Goal: Book appointment/travel/reservation

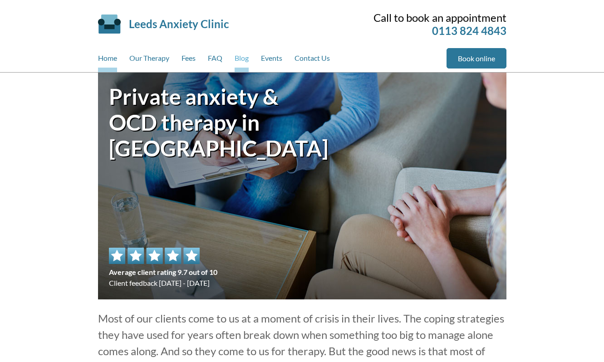
click at [239, 56] on link "Blog" at bounding box center [241, 60] width 14 height 24
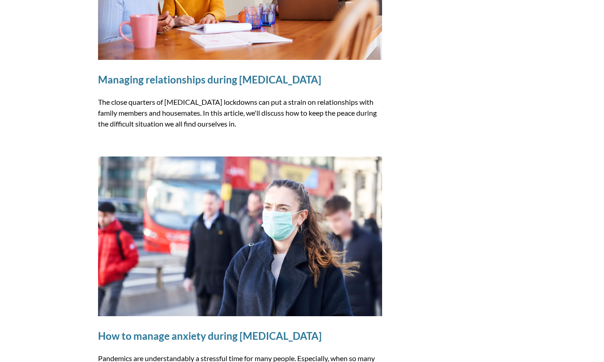
scroll to position [922, 0]
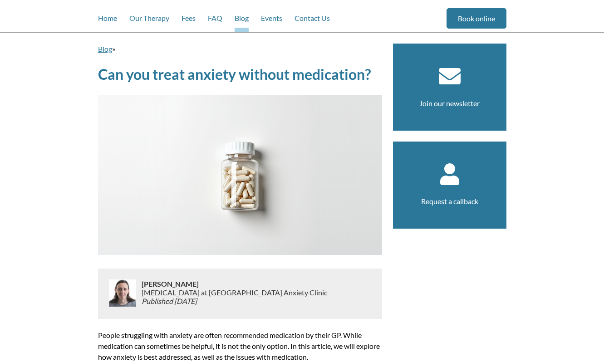
scroll to position [44, 0]
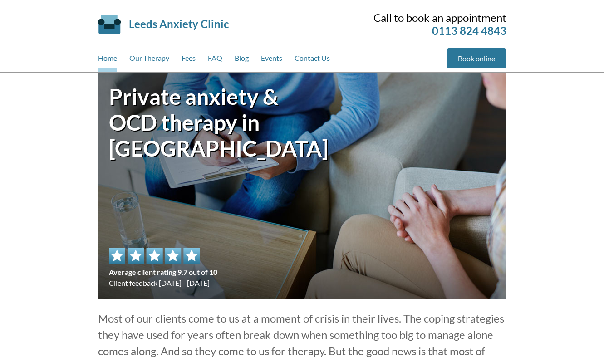
click at [235, 57] on div "Home Our Therapy Fees FAQ Blog Events Contact Us" at bounding box center [272, 60] width 348 height 24
click at [239, 58] on link "Blog" at bounding box center [241, 60] width 14 height 24
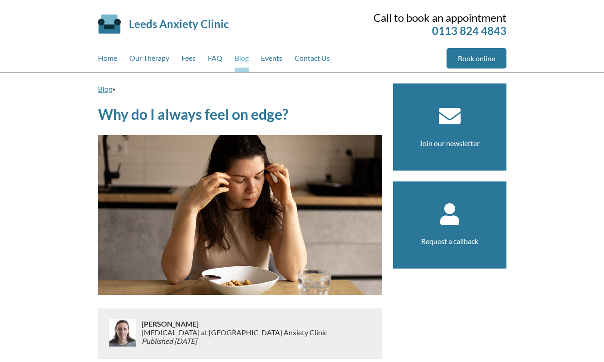
click at [245, 54] on link "Blog" at bounding box center [241, 60] width 14 height 24
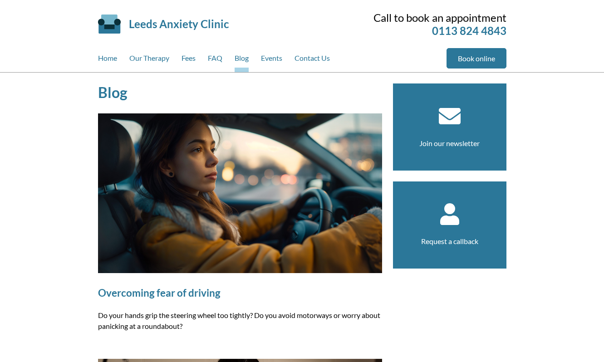
click at [265, 155] on img at bounding box center [240, 193] width 284 height 160
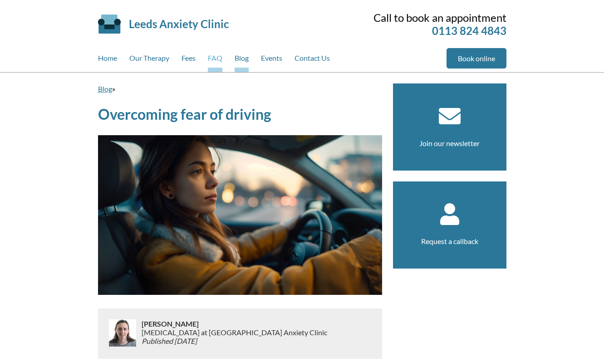
click at [217, 58] on link "FAQ" at bounding box center [215, 60] width 15 height 24
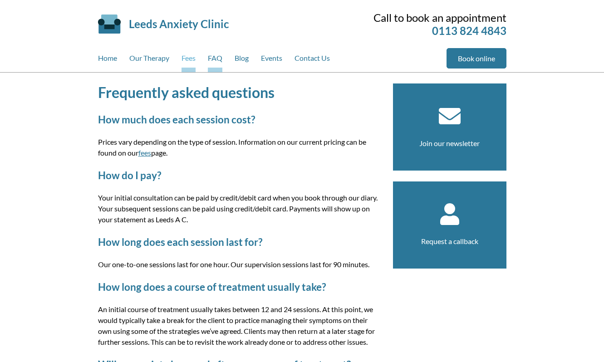
click at [189, 58] on link "Fees" at bounding box center [188, 60] width 14 height 24
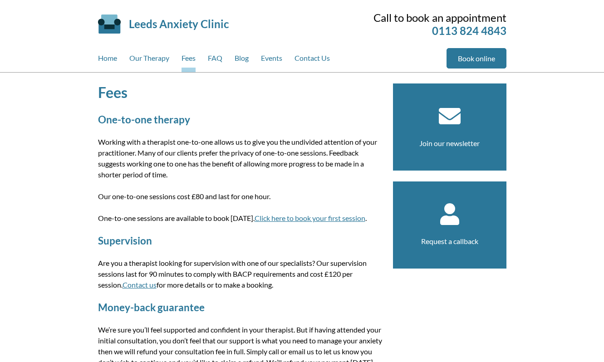
click at [143, 59] on link "Our Therapy" at bounding box center [149, 60] width 40 height 24
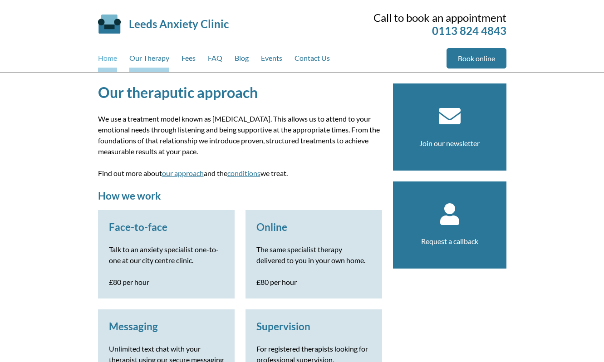
click at [104, 59] on link "Home" at bounding box center [107, 60] width 19 height 24
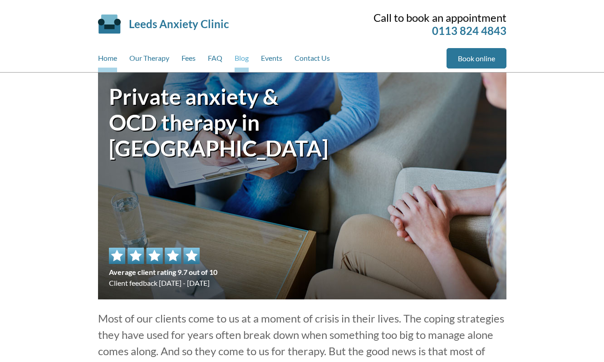
click at [238, 59] on link "Blog" at bounding box center [241, 60] width 14 height 24
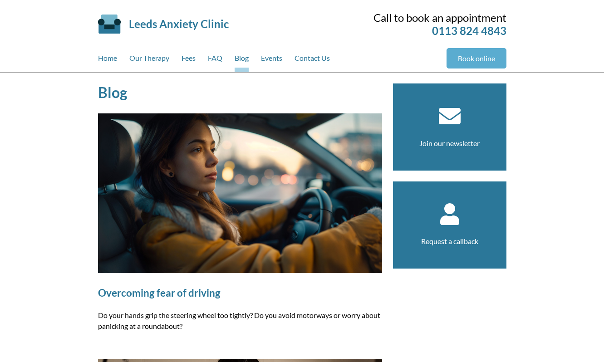
click at [478, 58] on link "Book online" at bounding box center [476, 58] width 60 height 20
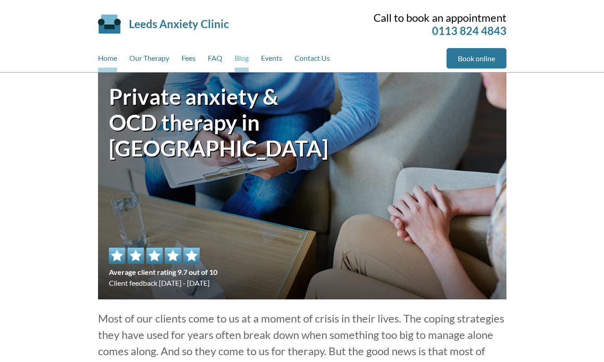
click at [236, 57] on link "Blog" at bounding box center [241, 60] width 14 height 24
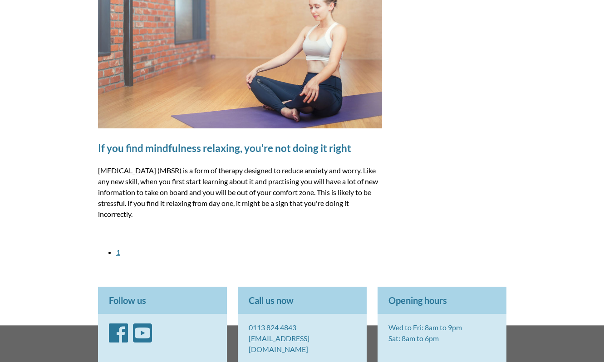
scroll to position [2531, 0]
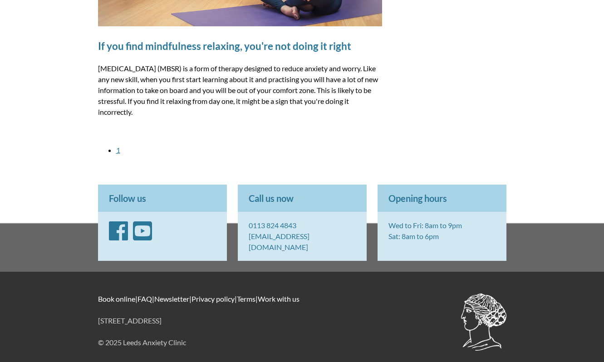
click at [116, 152] on link "1" at bounding box center [118, 150] width 4 height 9
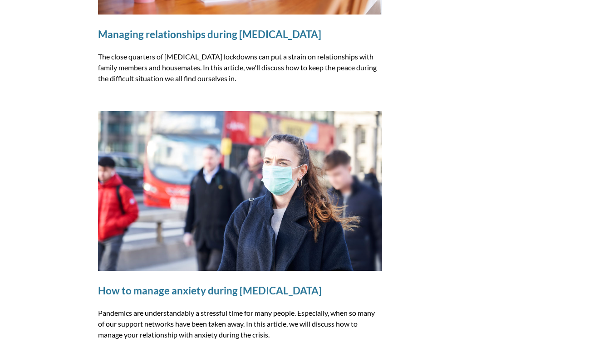
scroll to position [969, 0]
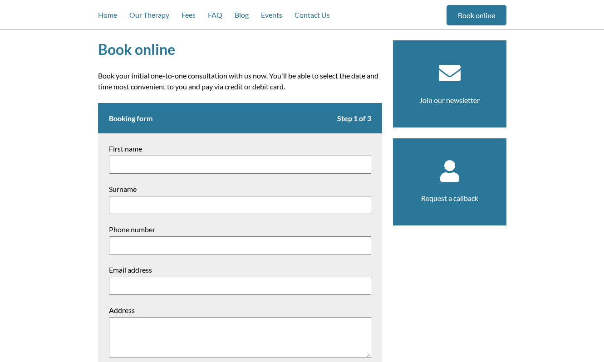
scroll to position [61, 0]
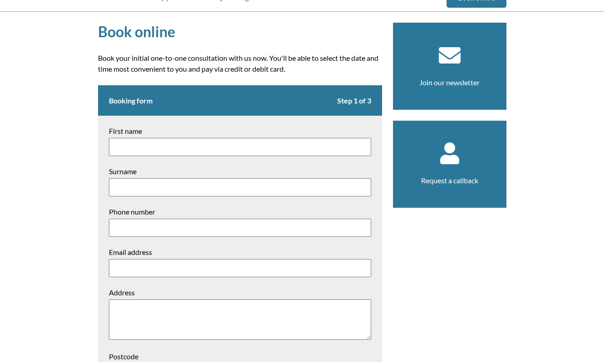
click at [136, 148] on input "First name" at bounding box center [240, 147] width 262 height 18
type input "[PERSON_NAME]"
type input "Worfolk"
type input "[EMAIL_ADDRESS][DOMAIN_NAME]"
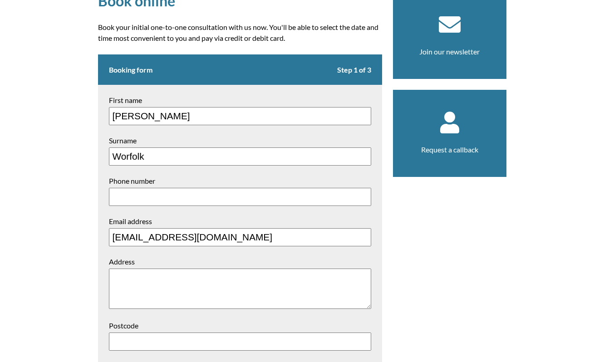
scroll to position [73, 0]
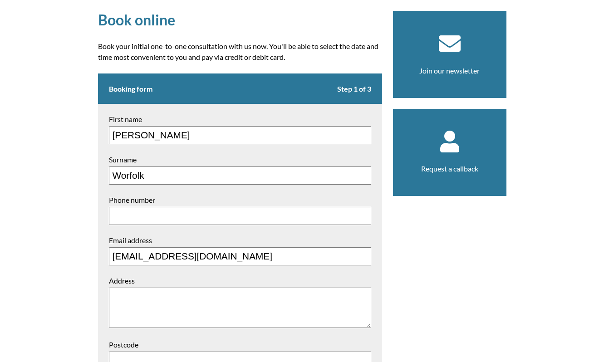
click at [224, 138] on input "[PERSON_NAME]" at bounding box center [240, 135] width 262 height 18
